Goal: Task Accomplishment & Management: Manage account settings

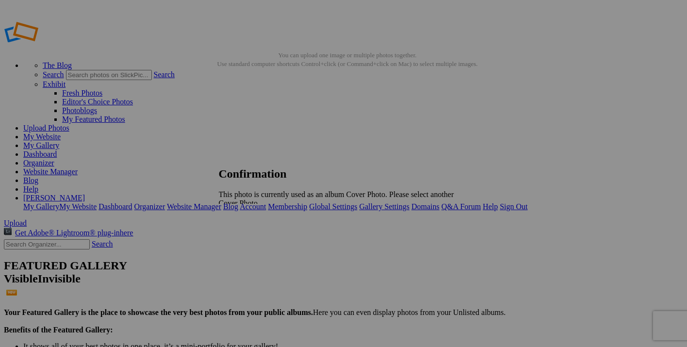
click at [251, 216] on span "OK" at bounding box center [245, 220] width 11 height 8
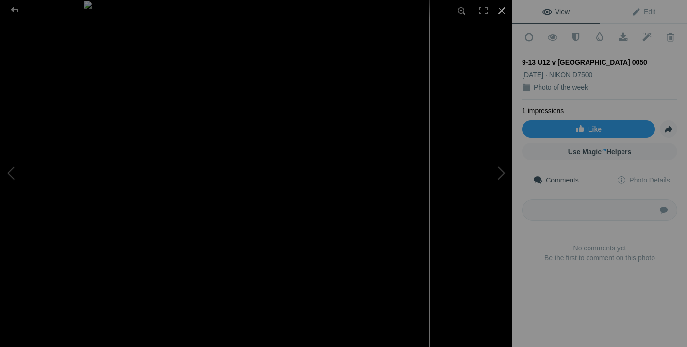
click at [501, 8] on div at bounding box center [501, 10] width 21 height 21
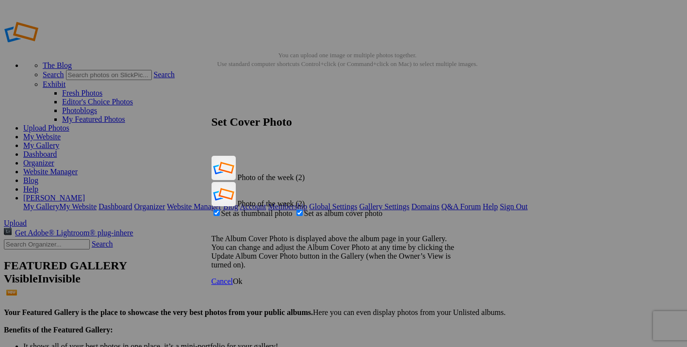
click at [243, 277] on span "Ok" at bounding box center [238, 281] width 10 height 8
